Goal: Find specific page/section: Find specific page/section

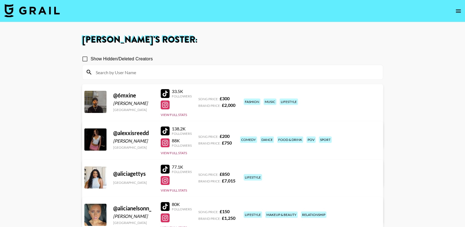
click at [457, 10] on icon "open drawer" at bounding box center [458, 11] width 7 height 7
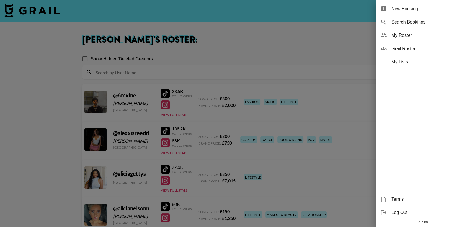
click at [404, 48] on span "Grail Roster" at bounding box center [428, 48] width 74 height 7
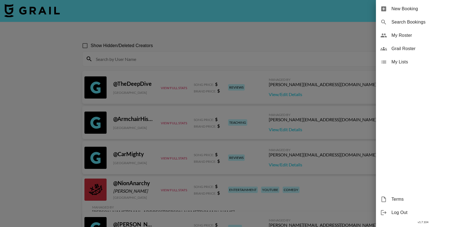
click at [405, 47] on span "Grail Roster" at bounding box center [428, 48] width 74 height 7
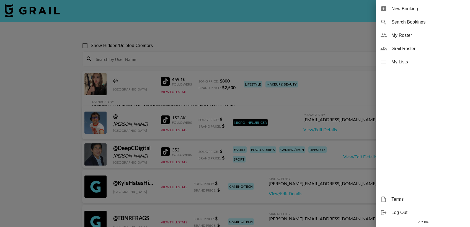
click at [234, 32] on div at bounding box center [235, 113] width 470 height 227
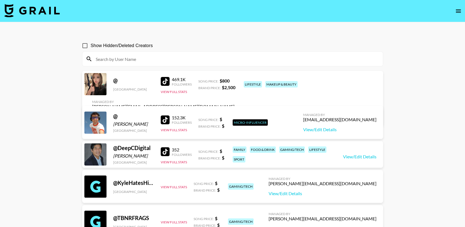
click at [209, 65] on div at bounding box center [232, 59] width 301 height 14
click at [201, 61] on input at bounding box center [235, 59] width 287 height 9
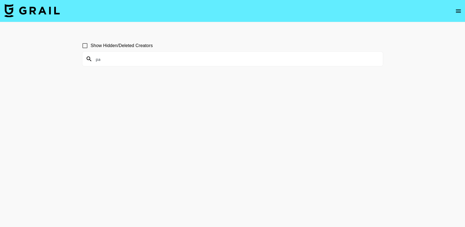
type input "p"
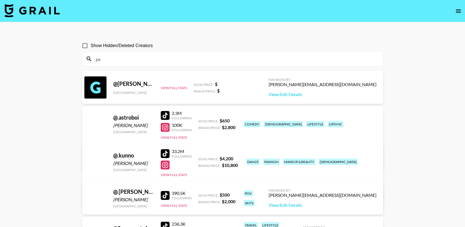
type input "p"
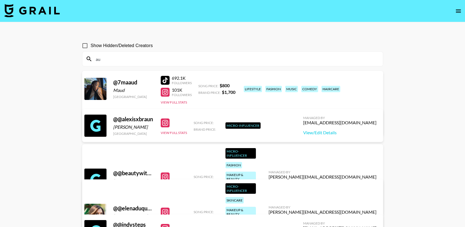
type input "a"
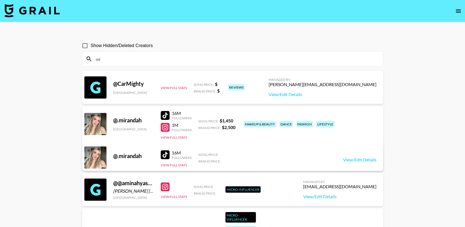
type input "m"
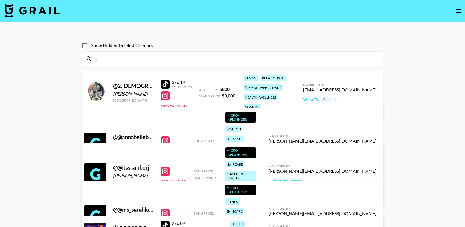
type input "s"
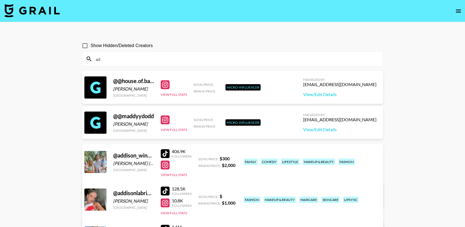
type input "a"
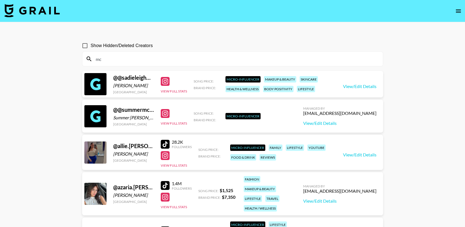
type input "m"
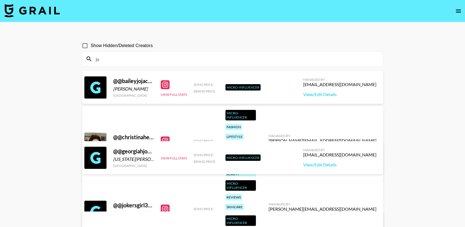
type input "j"
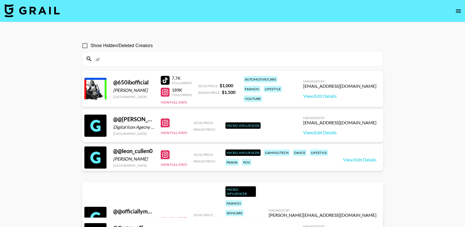
type input "o"
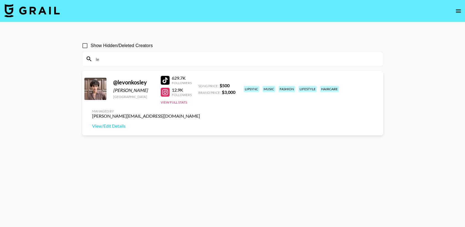
type input "l"
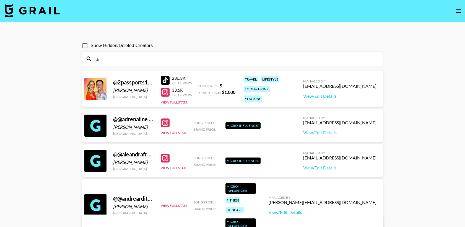
type input "d"
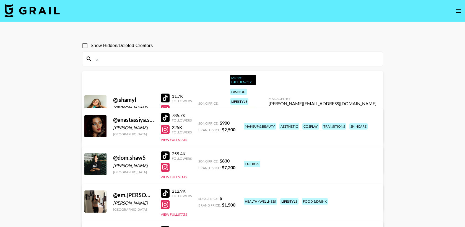
type input "."
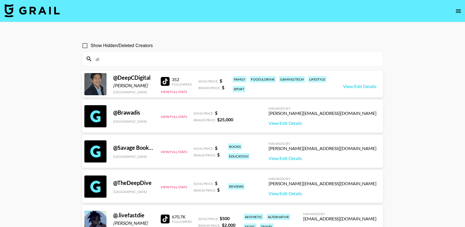
type input "d"
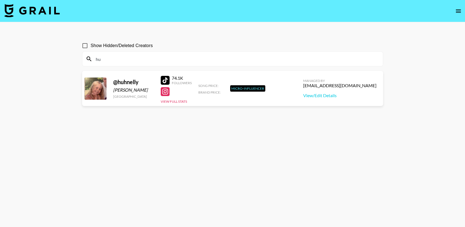
type input "h"
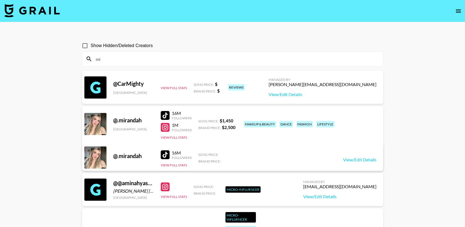
type input "m"
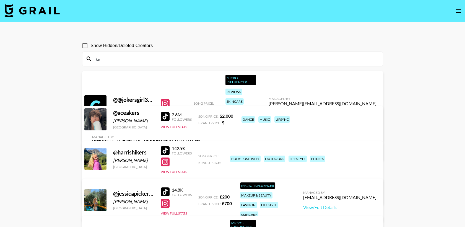
type input "k"
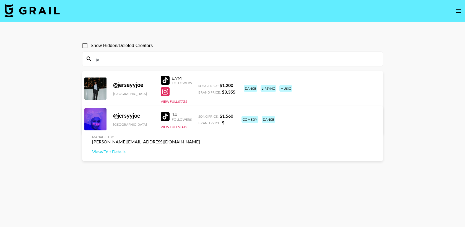
type input "j"
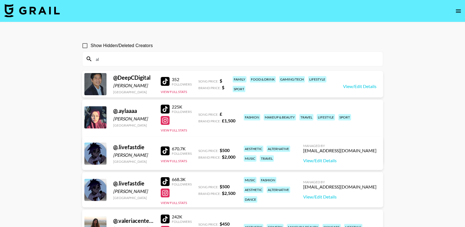
type input "a"
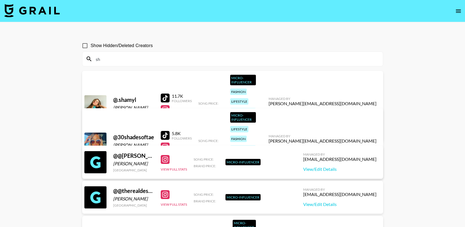
type input "s"
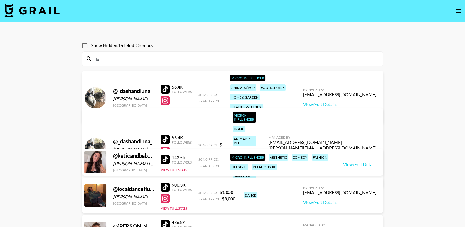
type input "l"
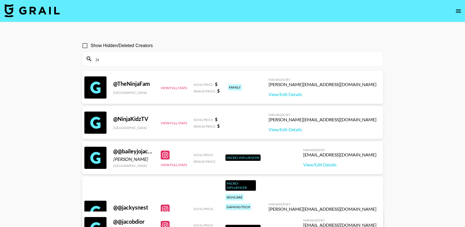
type input "j"
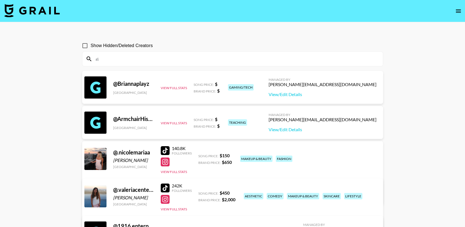
type input "r"
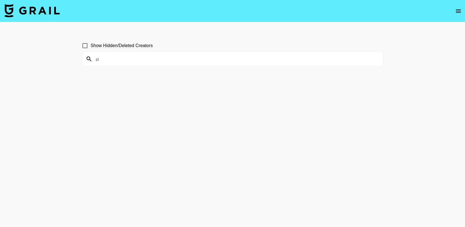
type input "s"
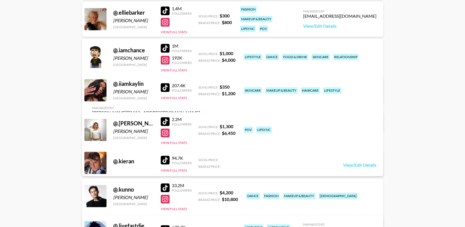
scroll to position [1073, 0]
